Goal: Task Accomplishment & Management: Complete application form

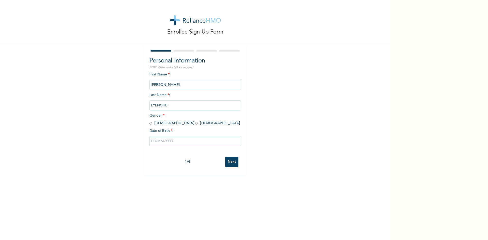
click at [150, 124] on input "radio" at bounding box center [151, 123] width 3 height 5
radio input "true"
click at [156, 141] on input "text" at bounding box center [196, 141] width 92 height 10
select select "8"
click at [210, 162] on select "2025 2024 2023 2022 2021 2020 2019 2018 2017 2016 2015 2014 2013 2012 2011 2010…" at bounding box center [210, 161] width 18 height 10
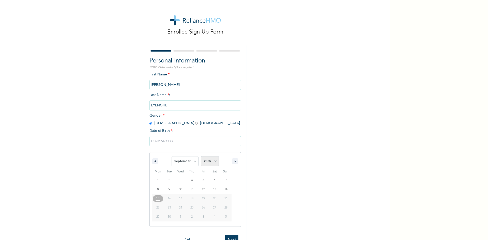
select select "1973"
click at [201, 157] on select "2025 2024 2023 2022 2021 2020 2019 2018 2017 2016 2015 2014 2013 2012 2011 2010…" at bounding box center [210, 161] width 18 height 10
click at [176, 164] on select "January February March April May June July August September October November De…" at bounding box center [185, 161] width 27 height 10
select select "1"
click at [172, 157] on select "January February March April May June July August September October November De…" at bounding box center [185, 161] width 27 height 10
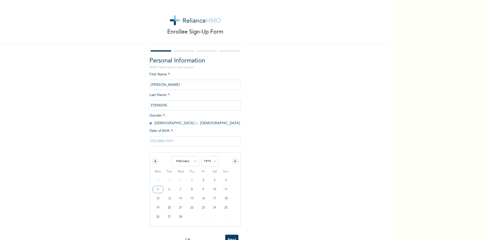
type input "[DATE]"
click at [230, 162] on input "Next" at bounding box center [231, 162] width 13 height 10
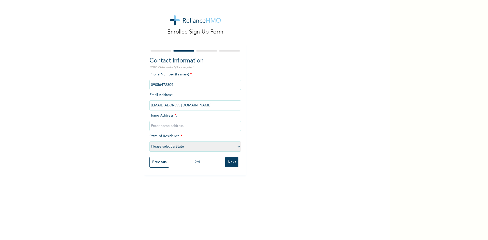
click at [162, 83] on input "phone" at bounding box center [196, 85] width 92 height 10
drag, startPoint x: 174, startPoint y: 86, endPoint x: 148, endPoint y: 85, distance: 26.0
click at [150, 85] on input "phone" at bounding box center [196, 85] width 92 height 10
click at [192, 85] on input "phone" at bounding box center [196, 85] width 92 height 10
click at [172, 85] on input "phone" at bounding box center [196, 85] width 92 height 10
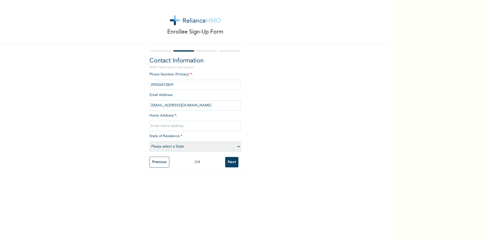
click at [175, 83] on input "phone" at bounding box center [196, 85] width 92 height 10
drag, startPoint x: 173, startPoint y: 85, endPoint x: 133, endPoint y: 87, distance: 40.0
click at [133, 87] on div "Enrollee Sign-Up Form Contact Information NOTE: Fields marked (*) are required …" at bounding box center [195, 87] width 391 height 175
click at [172, 84] on input "phone" at bounding box center [196, 85] width 92 height 10
click at [257, 86] on div "Enrollee Sign-Up Form Contact Information NOTE: Fields marked (*) are required …" at bounding box center [195, 87] width 391 height 175
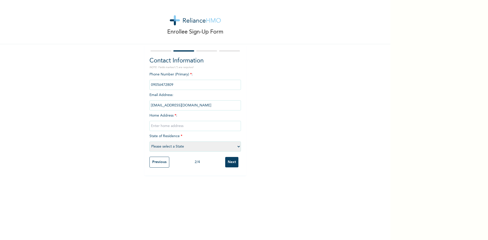
click at [158, 86] on input "phone" at bounding box center [196, 85] width 92 height 10
click at [173, 107] on input "[EMAIL_ADDRESS][DOMAIN_NAME]" at bounding box center [196, 105] width 92 height 10
click at [179, 85] on input "phone" at bounding box center [196, 85] width 92 height 10
drag, startPoint x: 173, startPoint y: 84, endPoint x: 140, endPoint y: 80, distance: 32.6
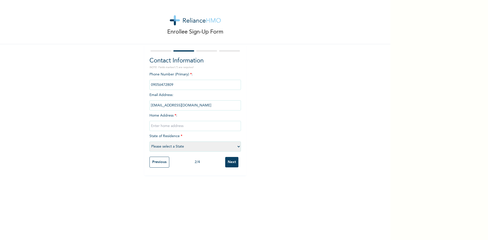
click at [142, 83] on div "Enrollee Sign-Up Form Contact Information NOTE: Fields marked (*) are required …" at bounding box center [195, 87] width 391 height 175
click at [140, 78] on div "Enrollee Sign-Up Form Contact Information NOTE: Fields marked (*) are required …" at bounding box center [195, 87] width 391 height 175
click at [175, 87] on input "phone" at bounding box center [196, 85] width 92 height 10
click at [177, 87] on input "phone" at bounding box center [196, 85] width 92 height 10
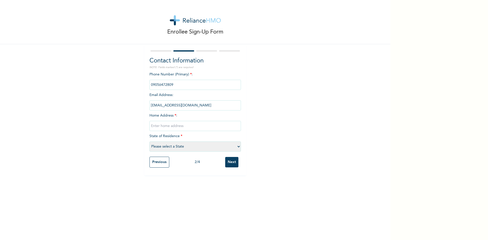
click at [177, 87] on input "phone" at bounding box center [196, 85] width 92 height 10
click at [177, 85] on input "phone" at bounding box center [196, 85] width 92 height 10
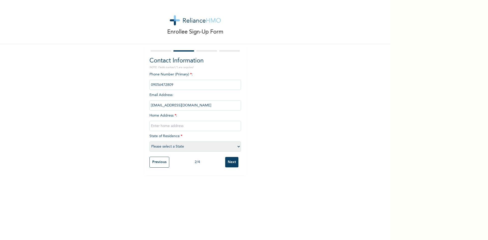
click at [159, 126] on input "text" at bounding box center [196, 126] width 92 height 10
click at [236, 147] on select "Please select a State [PERSON_NAME] (FCT) [PERSON_NAME] Ibom [GEOGRAPHIC_DATA] …" at bounding box center [196, 147] width 92 height 10
select select "33"
click at [150, 142] on select "Please select a State [PERSON_NAME] (FCT) [PERSON_NAME] Ibom [GEOGRAPHIC_DATA] …" at bounding box center [196, 147] width 92 height 10
click at [189, 124] on input "text" at bounding box center [196, 126] width 92 height 10
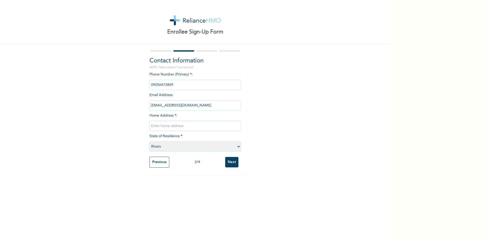
click at [189, 124] on input "text" at bounding box center [196, 126] width 92 height 10
click at [177, 125] on input "text" at bounding box center [196, 126] width 92 height 10
type input "R"
type input "Charity Apartment, [STREET_ADDRESS]. Agip Housing Estate. Rumueme [GEOGRAPHIC_D…"
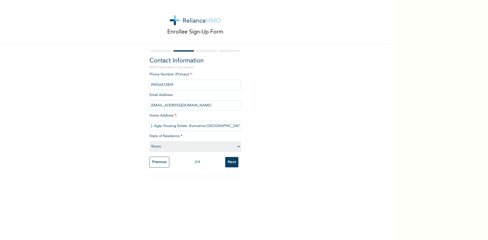
scroll to position [0, 0]
click at [195, 168] on div "Previous 2 / 4 Next" at bounding box center [196, 162] width 92 height 16
click at [230, 165] on input "Next" at bounding box center [231, 162] width 13 height 10
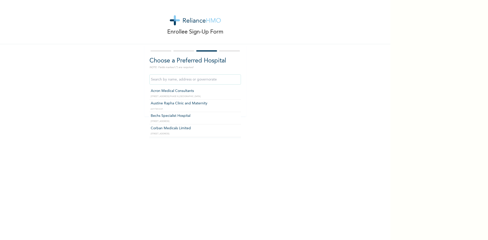
click at [195, 81] on input "text" at bounding box center [196, 80] width 92 height 10
click at [208, 80] on input "PAN OJ EYE CLINIC" at bounding box center [196, 80] width 92 height 10
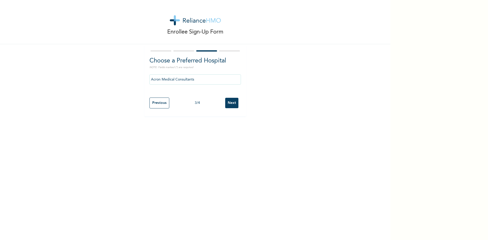
click at [203, 80] on input "Acron Medical Consultants" at bounding box center [196, 80] width 92 height 10
drag, startPoint x: 162, startPoint y: 95, endPoint x: 191, endPoint y: 79, distance: 33.7
click at [191, 79] on input "Acron Medical Consultants" at bounding box center [196, 80] width 92 height 10
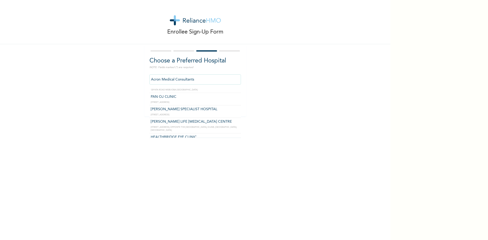
scroll to position [1755, 0]
type input "DIVINE TOUCH SPECIALIST HOSPITAL"
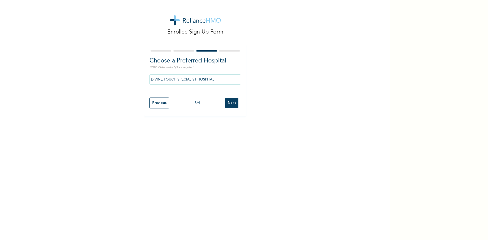
click at [229, 103] on input "Next" at bounding box center [231, 103] width 13 height 10
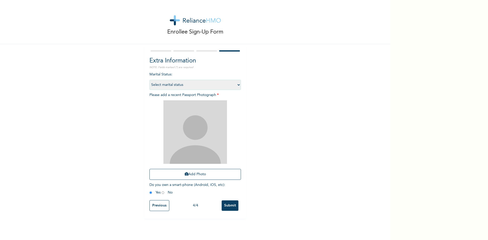
click at [237, 84] on select "Select marital status [DEMOGRAPHIC_DATA] Married [DEMOGRAPHIC_DATA] Widow/[DEMO…" at bounding box center [196, 85] width 92 height 10
select select "2"
click at [150, 80] on select "Select marital status [DEMOGRAPHIC_DATA] Married [DEMOGRAPHIC_DATA] Widow/[DEMO…" at bounding box center [196, 85] width 92 height 10
click at [190, 173] on button "Add Photo" at bounding box center [196, 174] width 92 height 11
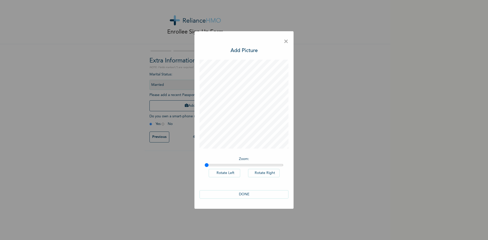
click at [244, 195] on button "DONE" at bounding box center [244, 194] width 89 height 8
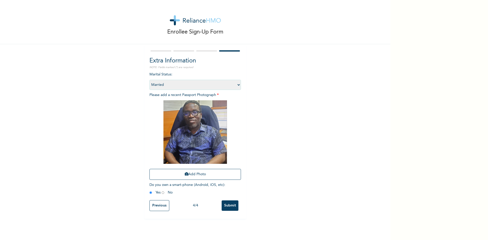
click at [228, 205] on input "Submit" at bounding box center [230, 206] width 17 height 10
